Goal: Find specific page/section: Find specific page/section

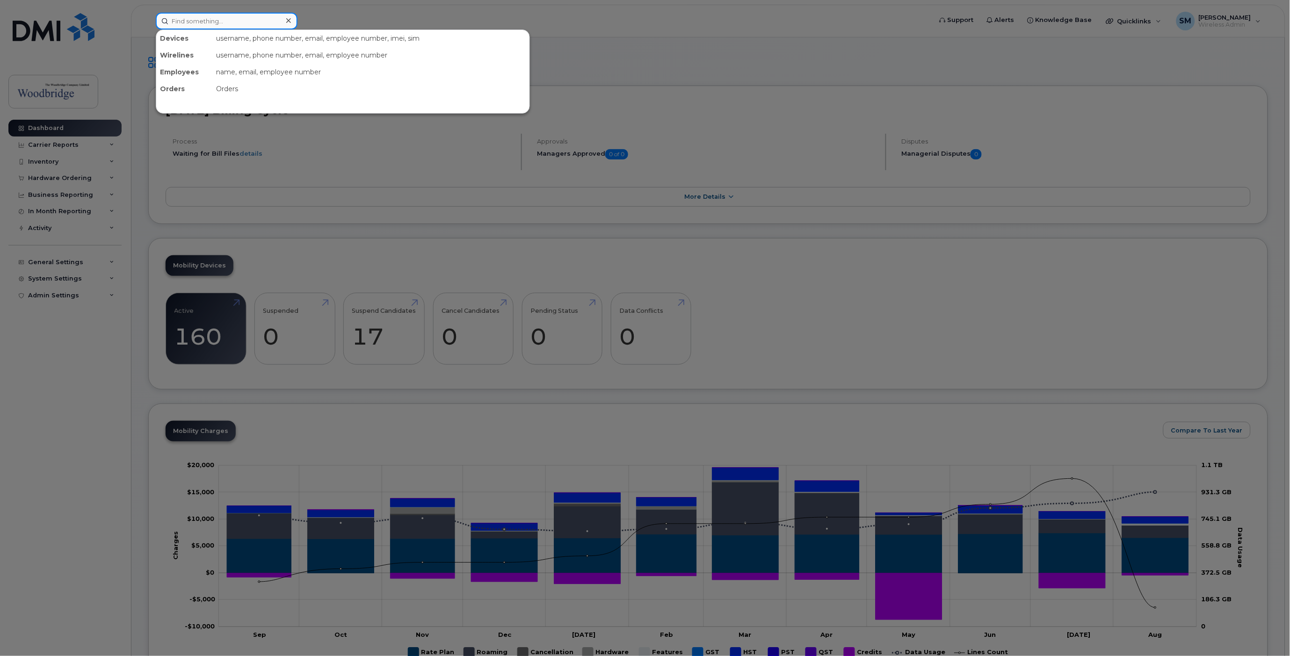
click at [247, 15] on input at bounding box center [227, 21] width 142 height 17
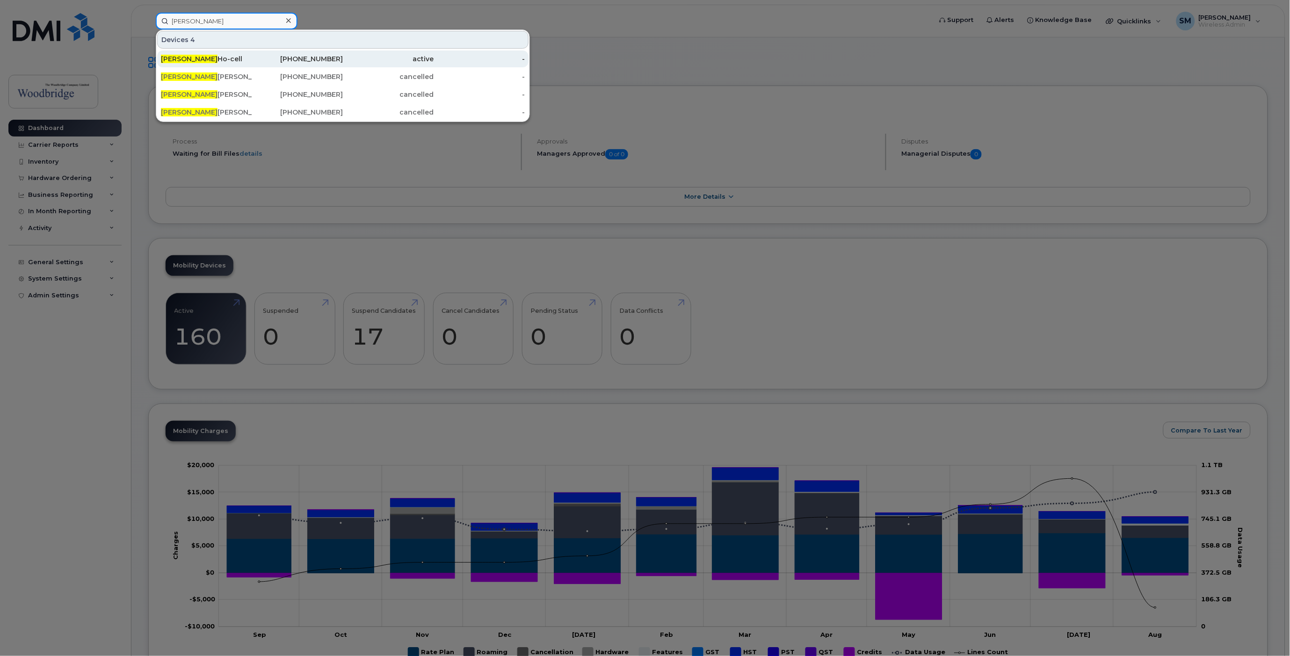
type input "geoff"
click at [190, 60] on div "Geoff Ho-cell" at bounding box center [206, 58] width 91 height 9
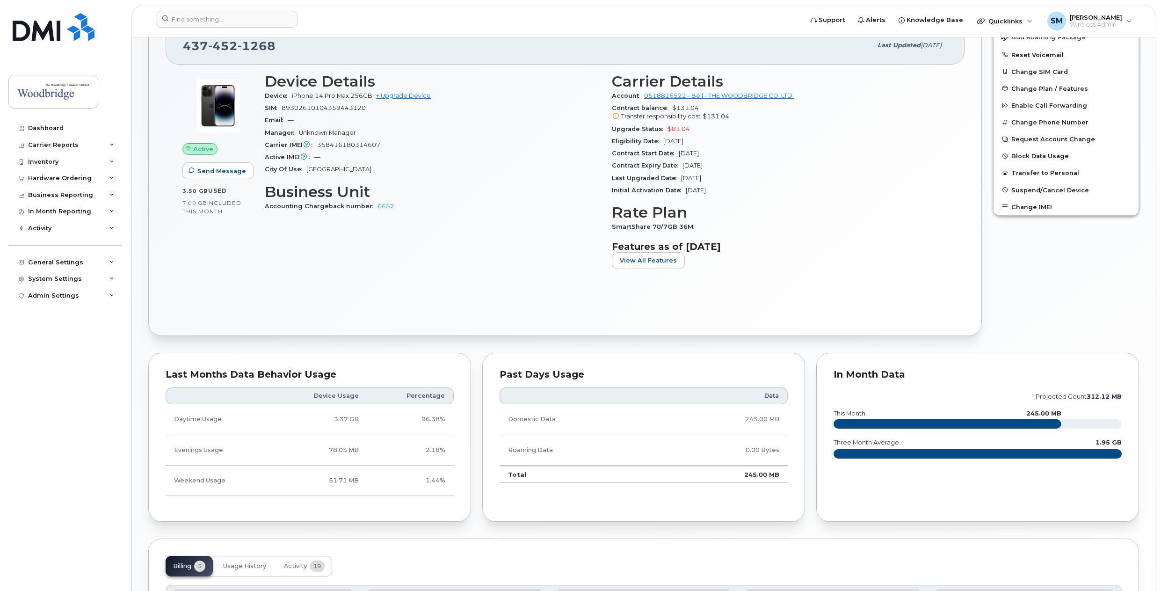
scroll to position [234, 0]
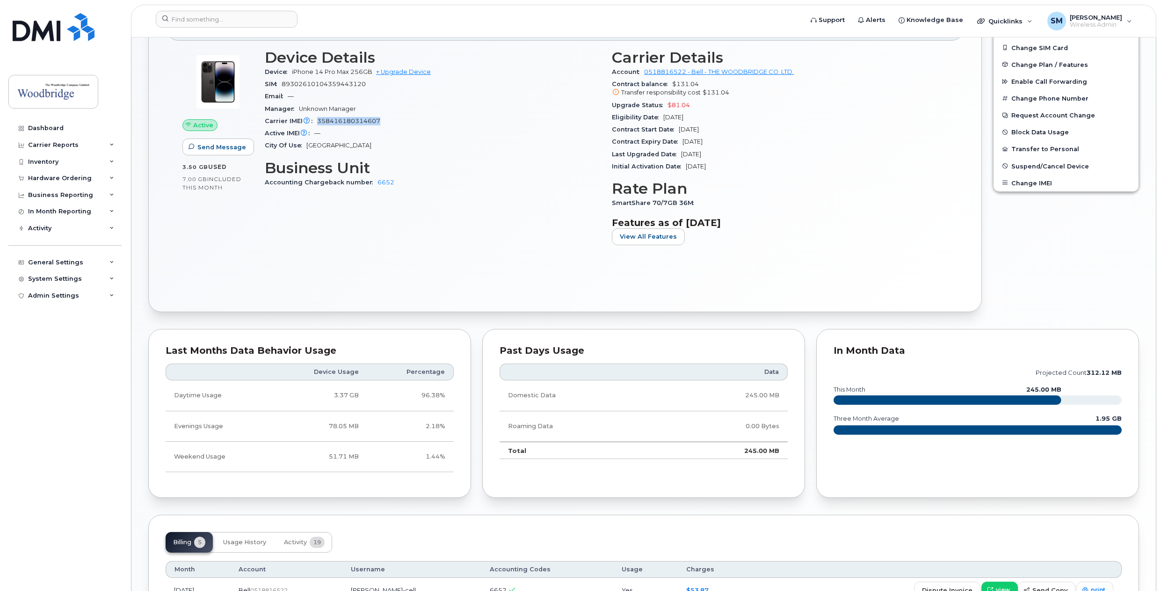
drag, startPoint x: 319, startPoint y: 121, endPoint x: 379, endPoint y: 123, distance: 59.9
click at [379, 123] on span "358416180314607" at bounding box center [348, 120] width 63 height 7
click at [1027, 254] on div "Edit Device / Employee Add Roaming Package Reset Voicemail Change SIM Card Chan…" at bounding box center [1066, 148] width 157 height 337
